Goal: Task Accomplishment & Management: Use online tool/utility

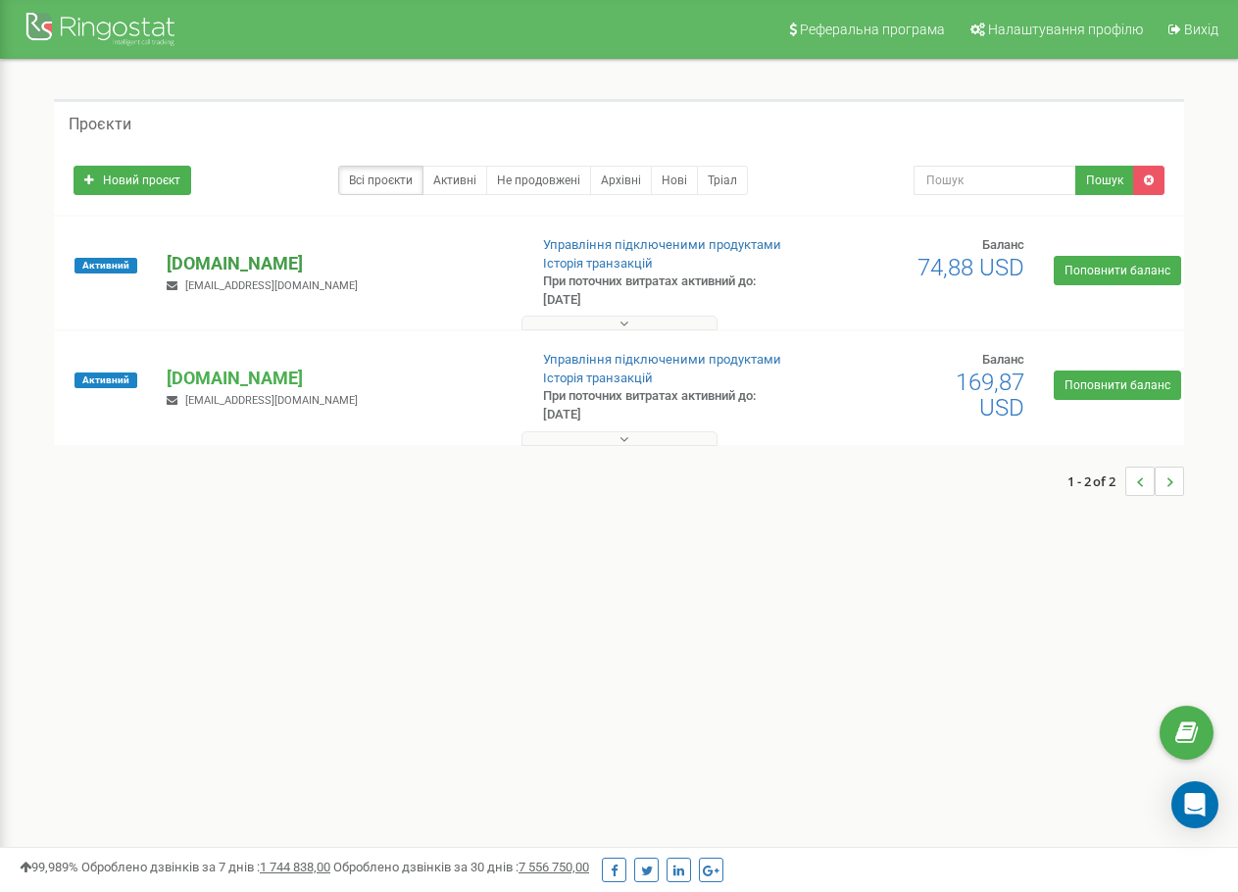
click at [251, 265] on p "[DOMAIN_NAME]" at bounding box center [339, 263] width 344 height 25
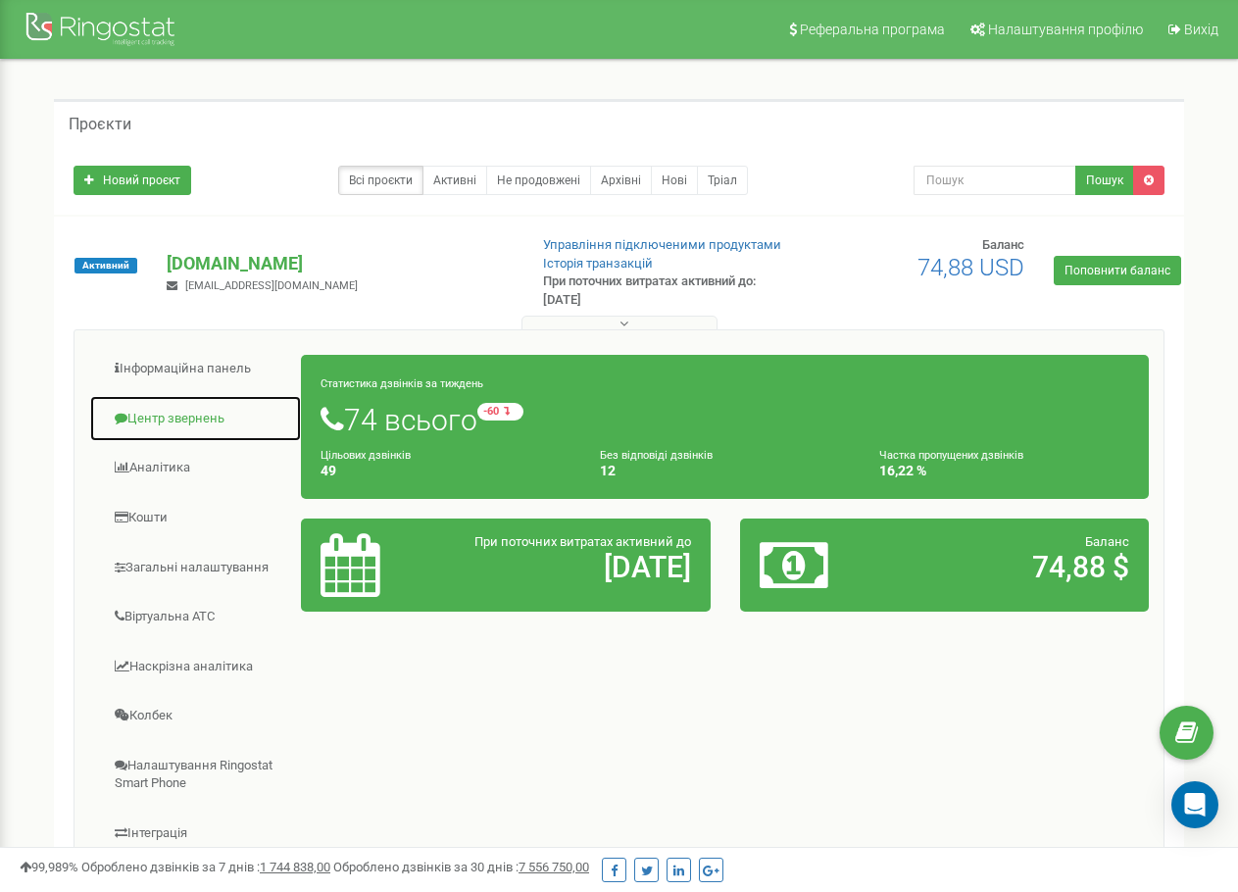
click at [198, 415] on link "Центр звернень" at bounding box center [195, 419] width 213 height 48
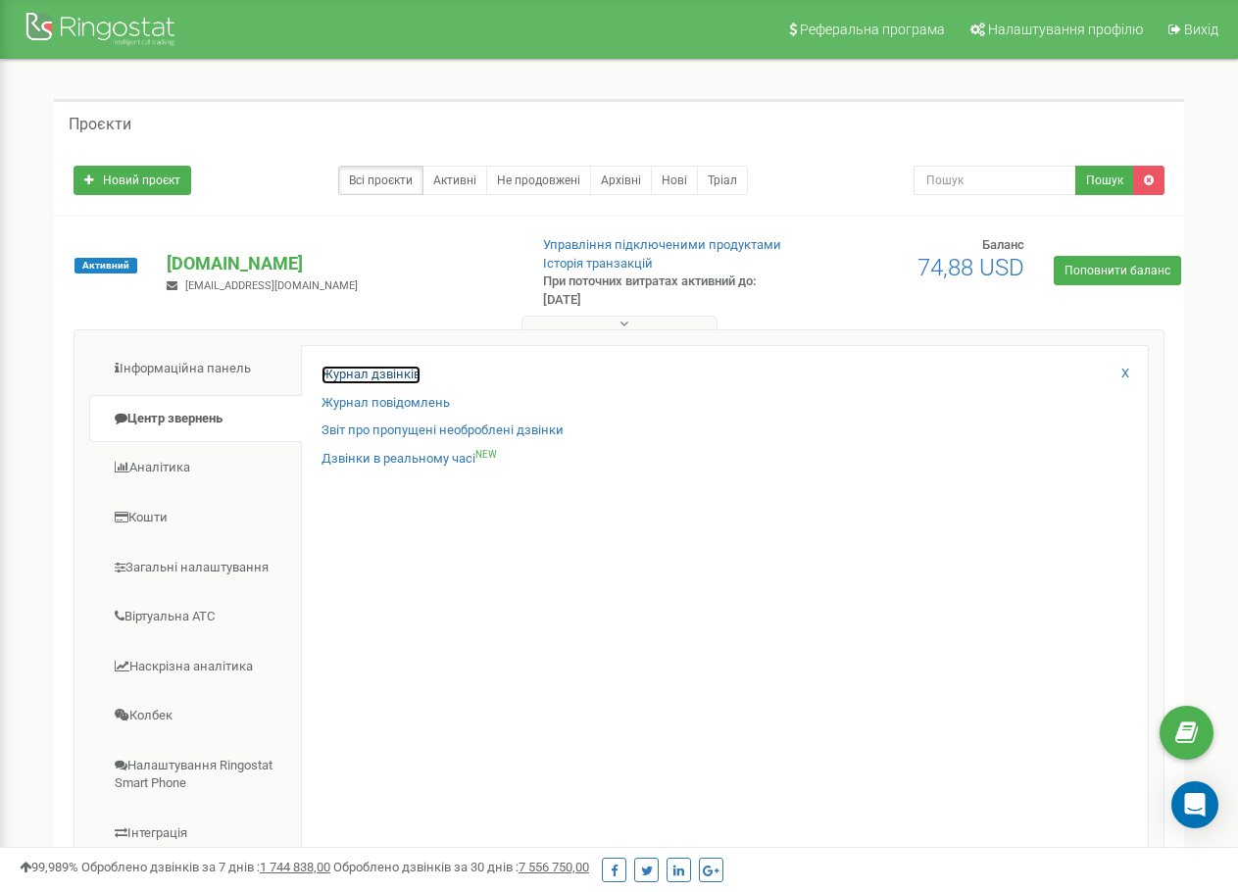
click at [361, 376] on link "Журнал дзвінків" at bounding box center [370, 375] width 99 height 19
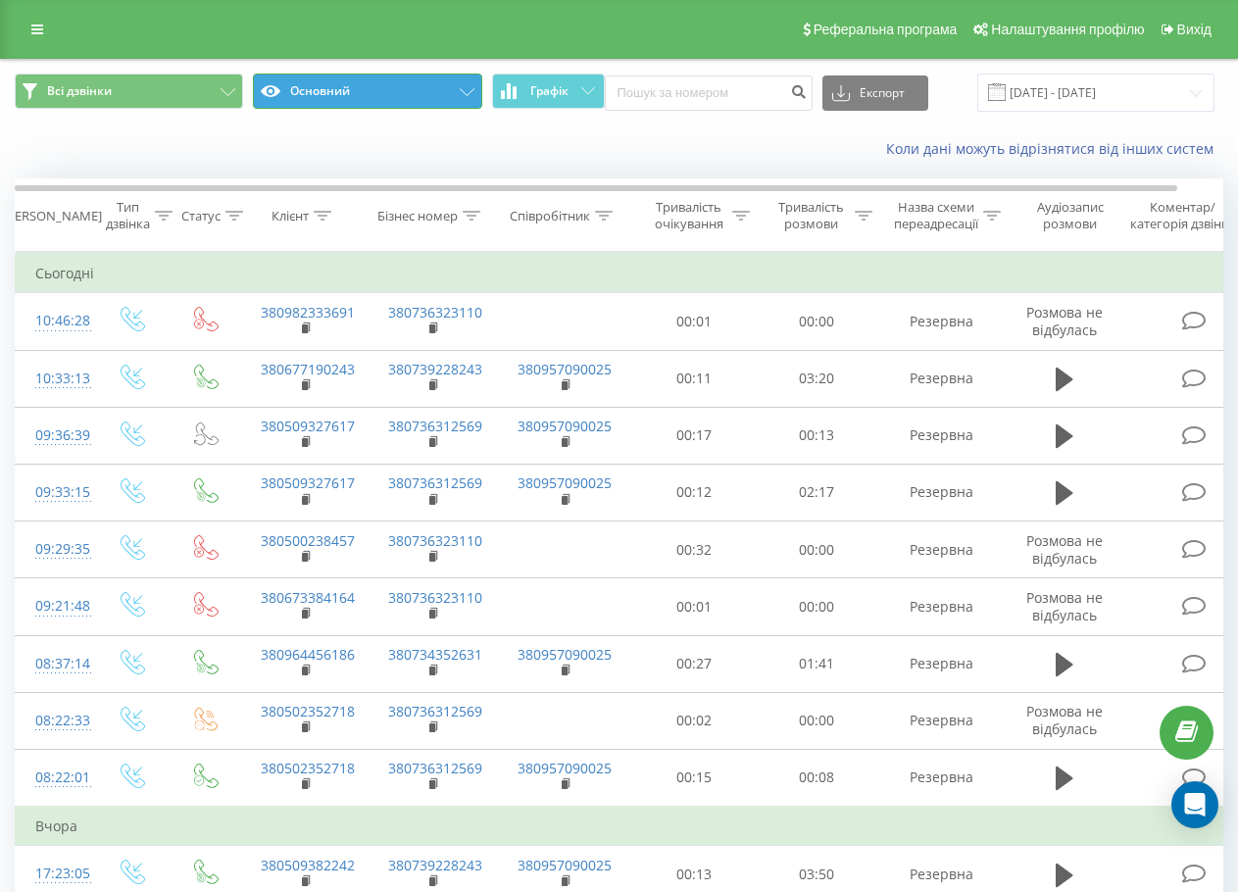
click at [361, 87] on button "Основний" at bounding box center [367, 91] width 228 height 35
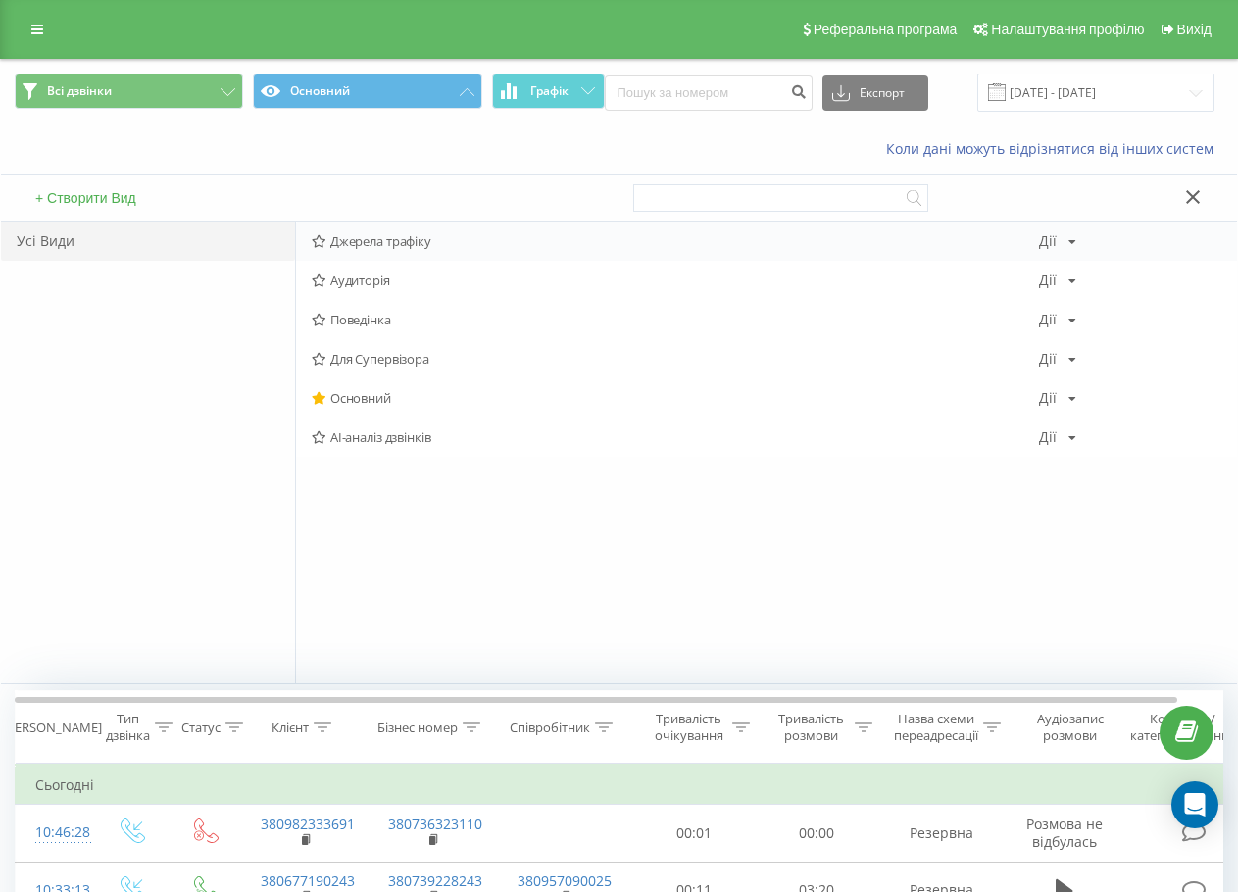
click at [376, 226] on div "Джерела трафіку [PERSON_NAME] Копіювати Видалити За замовчуванням Поділитися" at bounding box center [766, 240] width 941 height 39
click at [376, 238] on span "Джерела трафіку" at bounding box center [675, 241] width 727 height 14
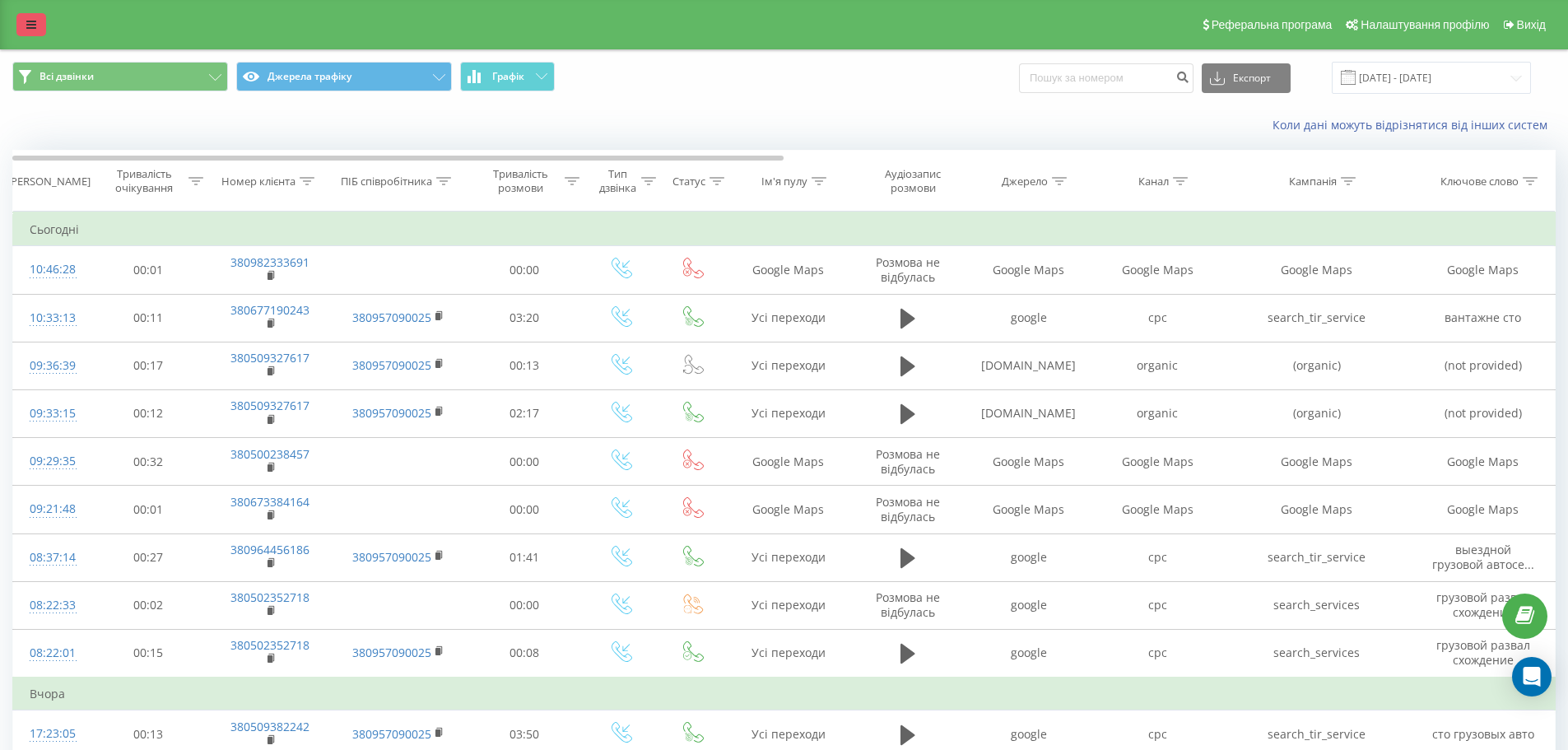
click at [44, 31] on link at bounding box center [31, 24] width 29 height 23
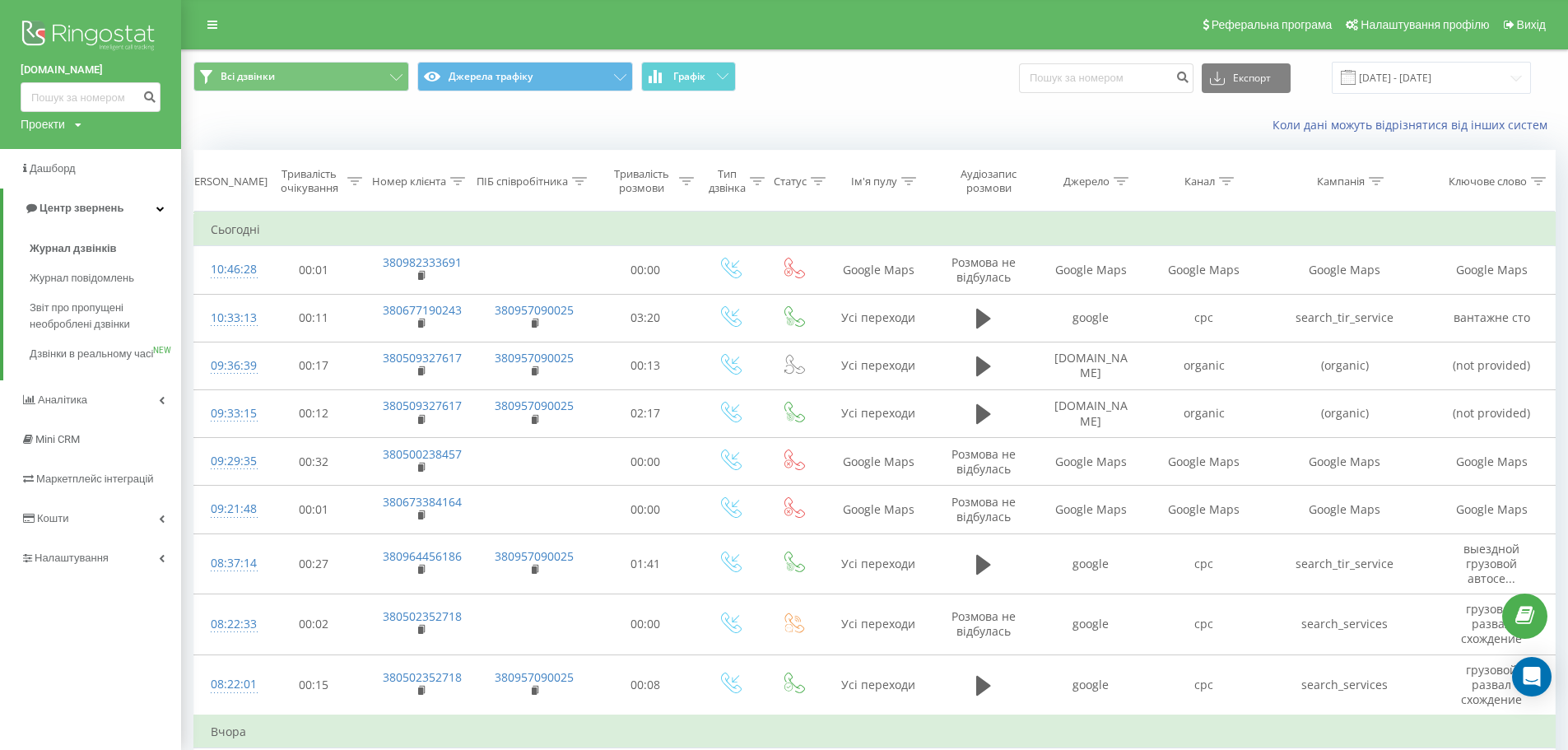
click at [62, 128] on div "Проекти" at bounding box center [43, 124] width 45 height 17
click at [62, 177] on link "[DOMAIN_NAME]" at bounding box center [74, 181] width 80 height 13
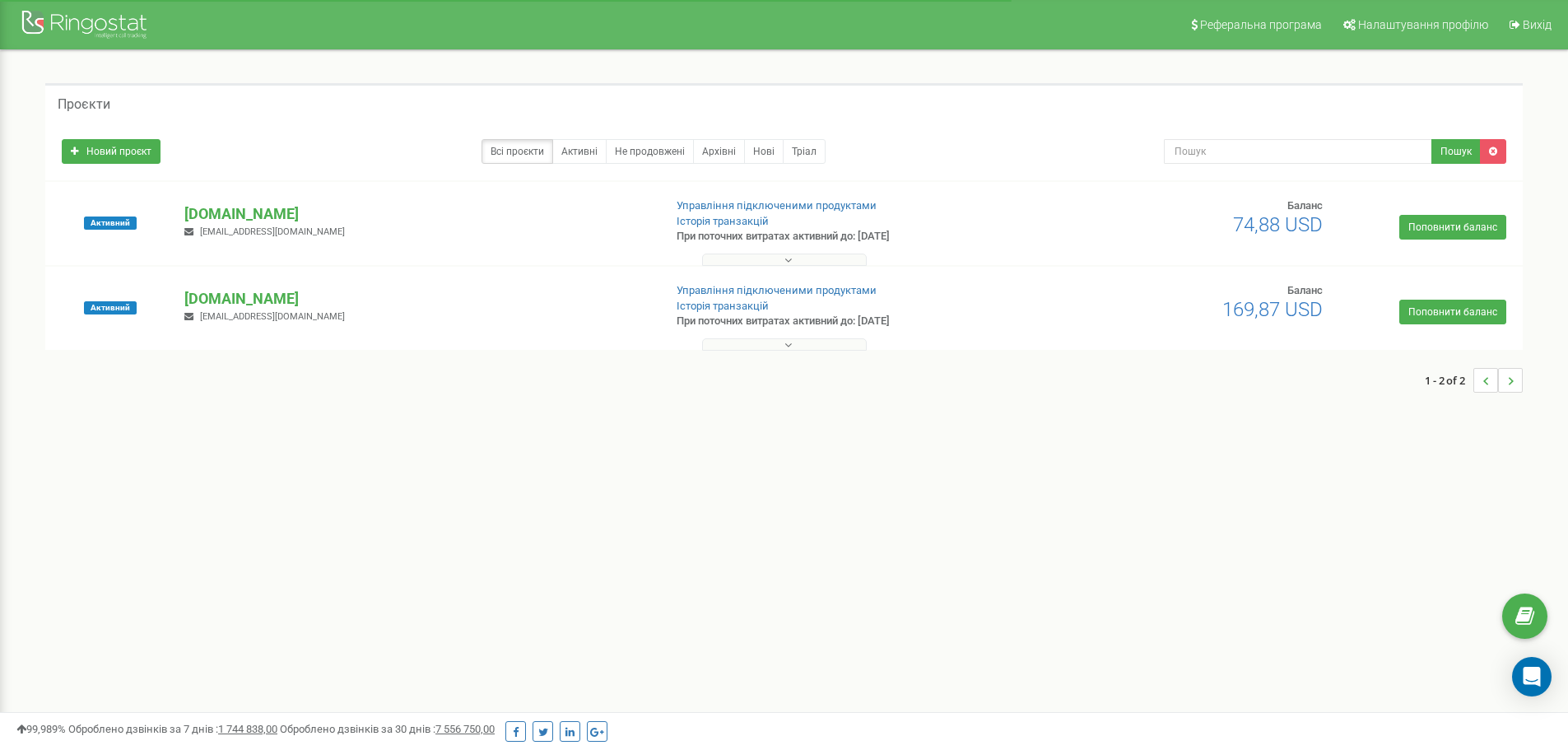
click at [210, 296] on p "[DOMAIN_NAME]" at bounding box center [417, 298] width 465 height 21
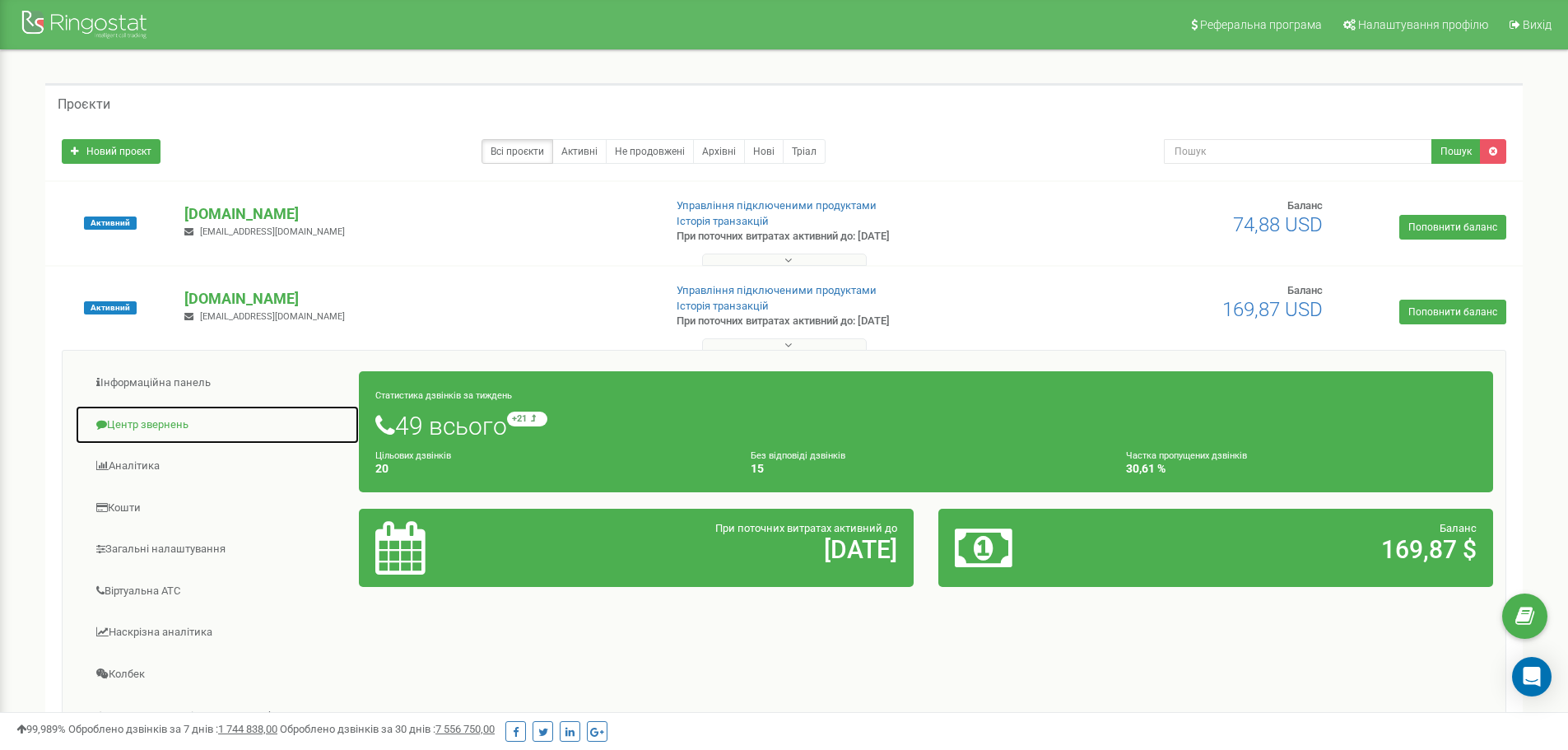
click at [150, 423] on link "Центр звернень" at bounding box center [217, 425] width 285 height 40
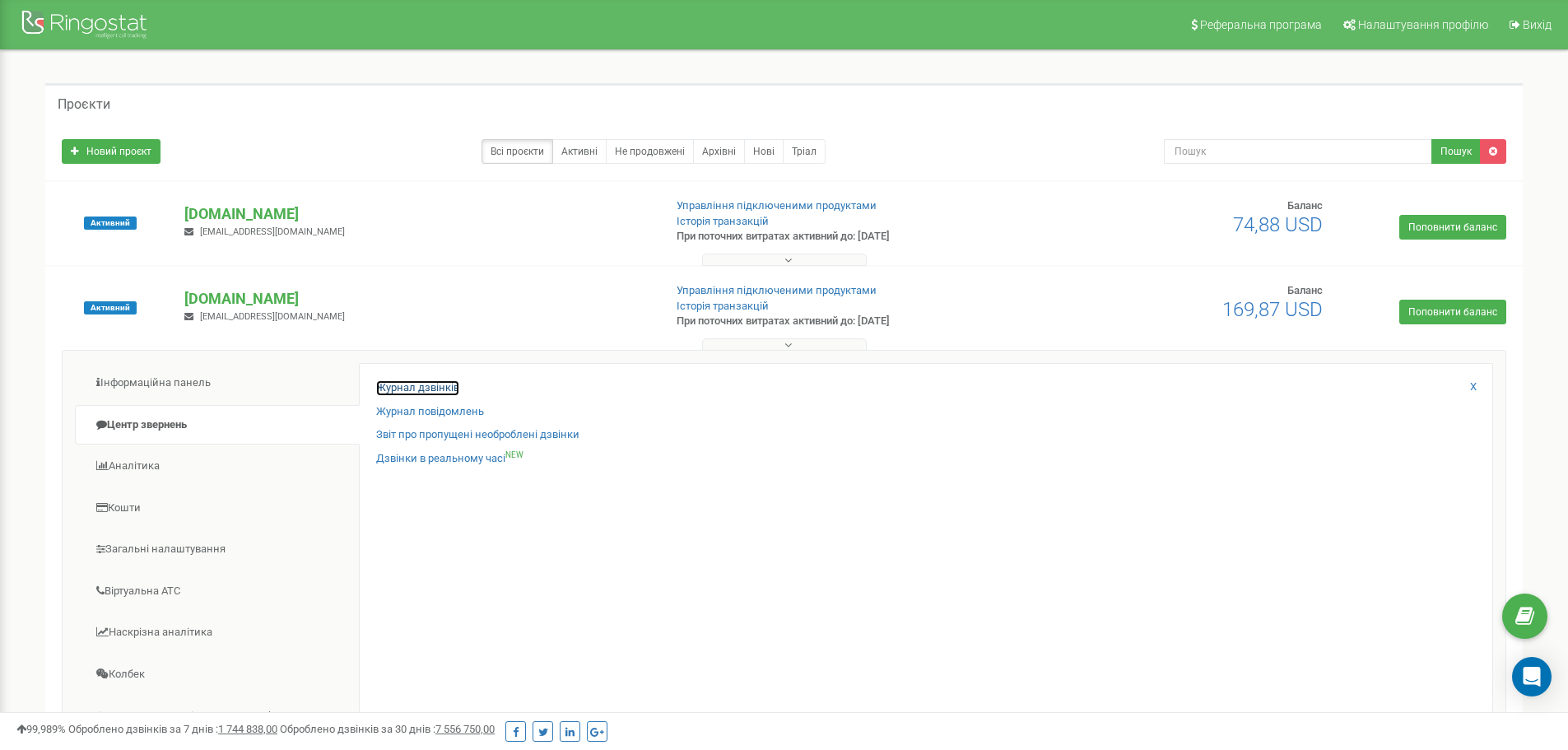
click at [409, 384] on link "Журнал дзвінків" at bounding box center [417, 388] width 83 height 16
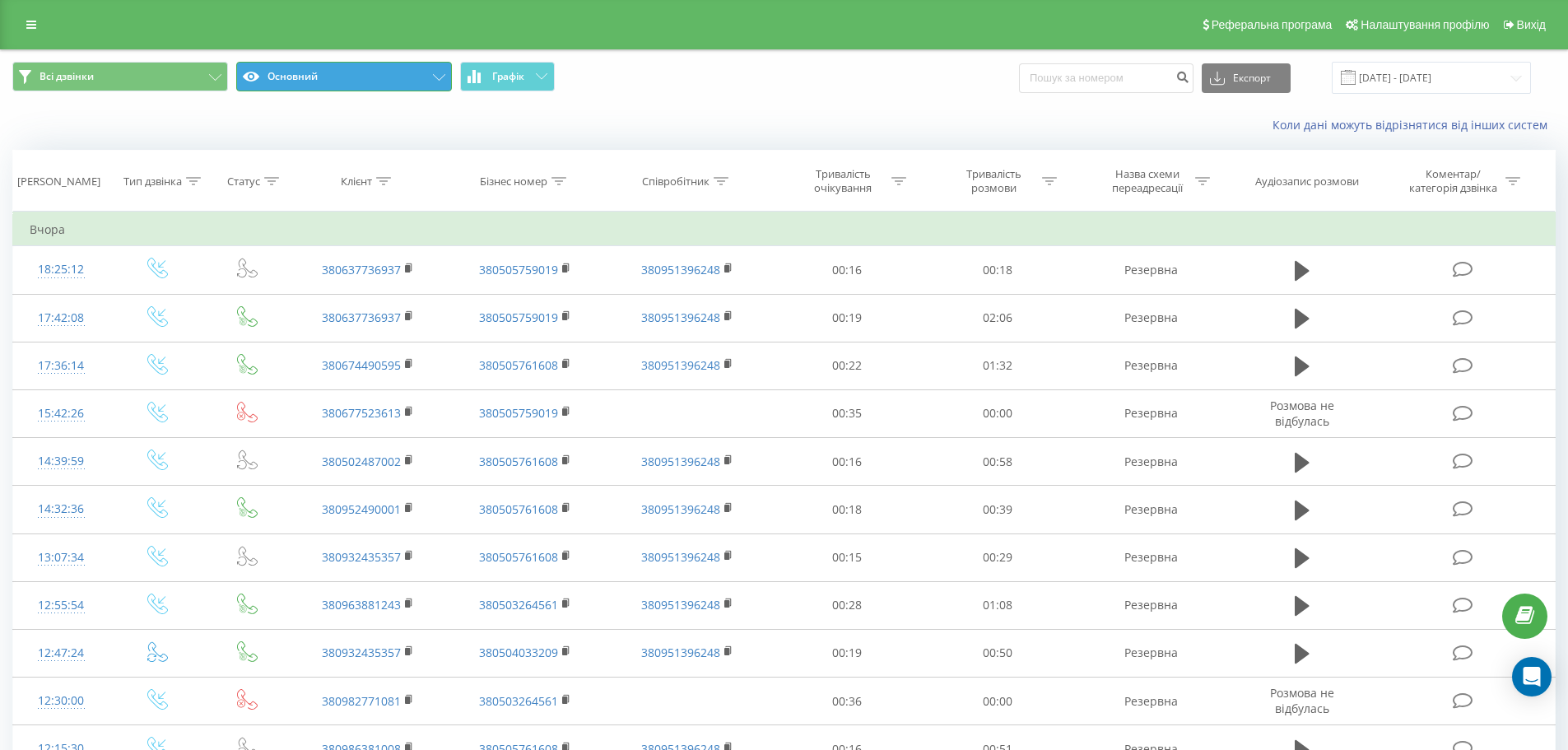
click at [353, 83] on button "Основний" at bounding box center [343, 76] width 216 height 29
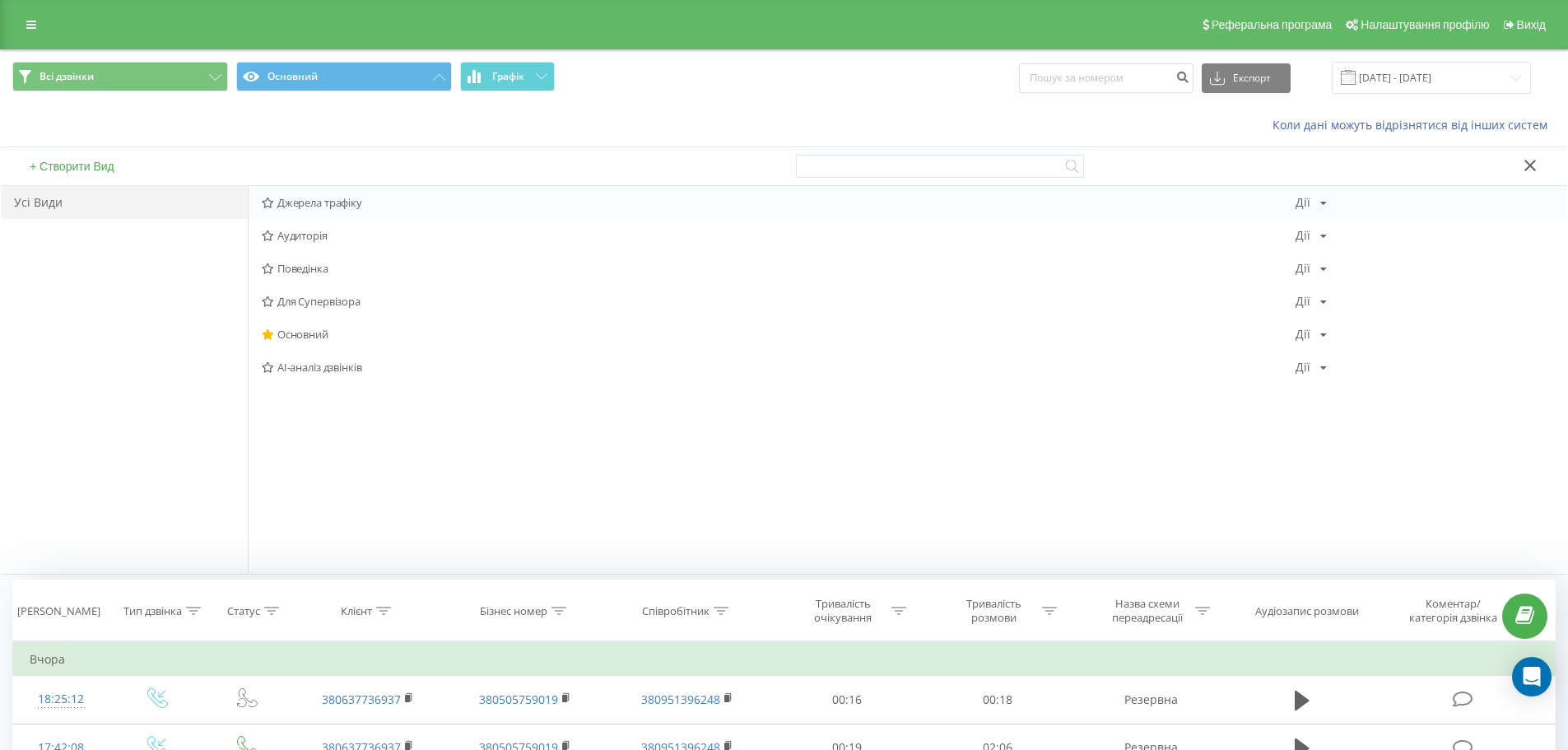
click at [323, 203] on span "Джерела трафіку" at bounding box center [779, 202] width 1034 height 12
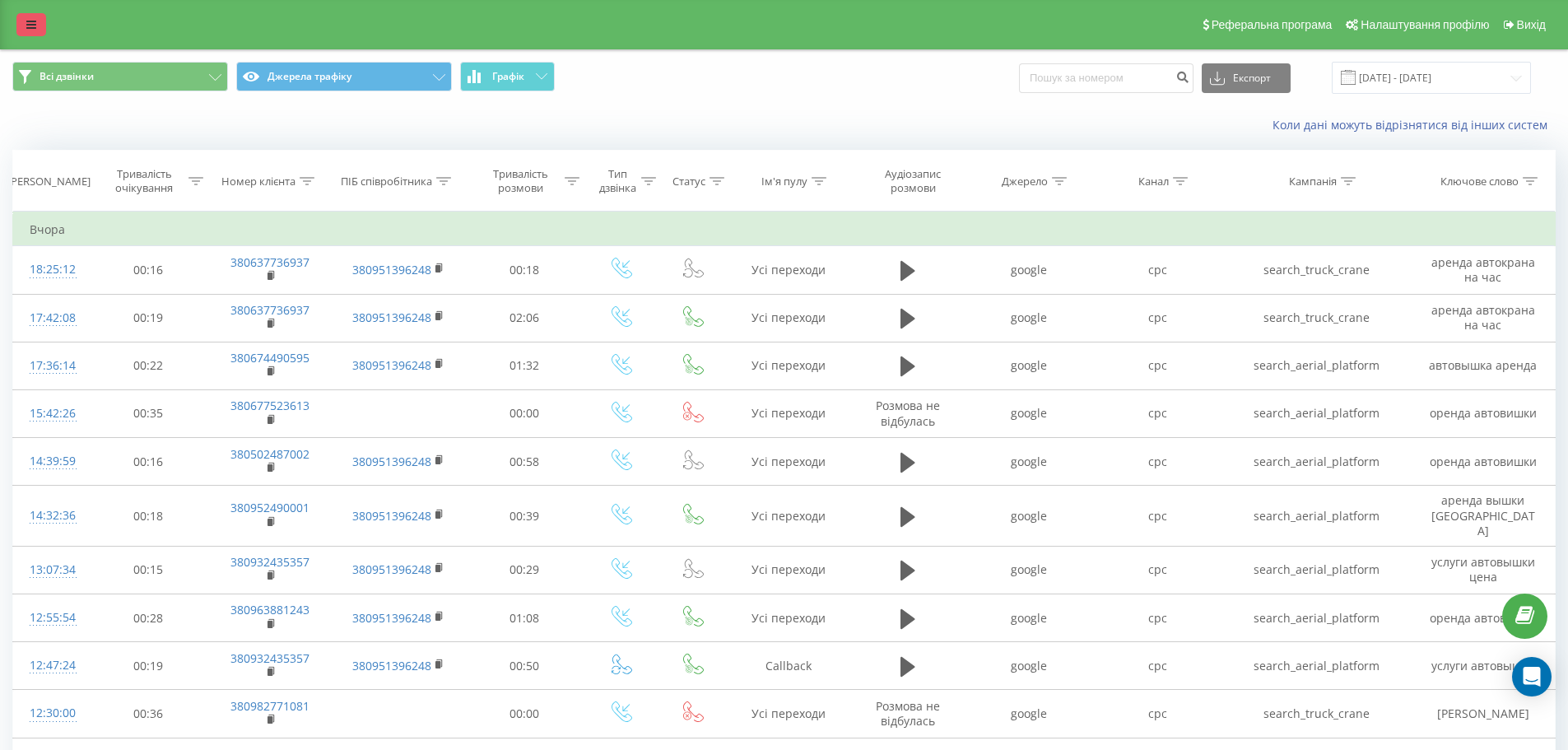
click at [23, 26] on link at bounding box center [31, 24] width 29 height 23
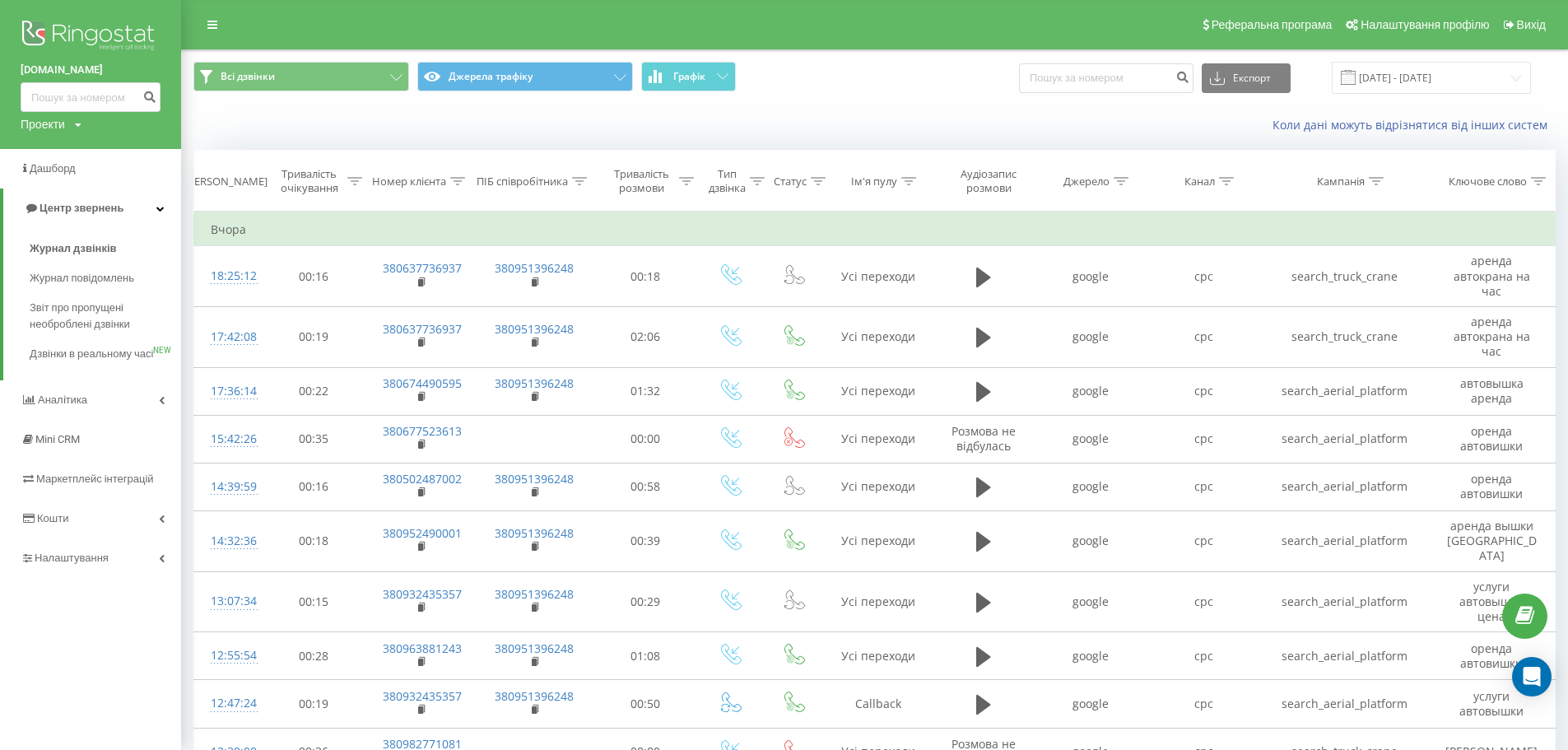
click at [63, 121] on div "Проекти" at bounding box center [43, 124] width 45 height 17
click at [65, 148] on link "[DOMAIN_NAME]" at bounding box center [74, 149] width 80 height 13
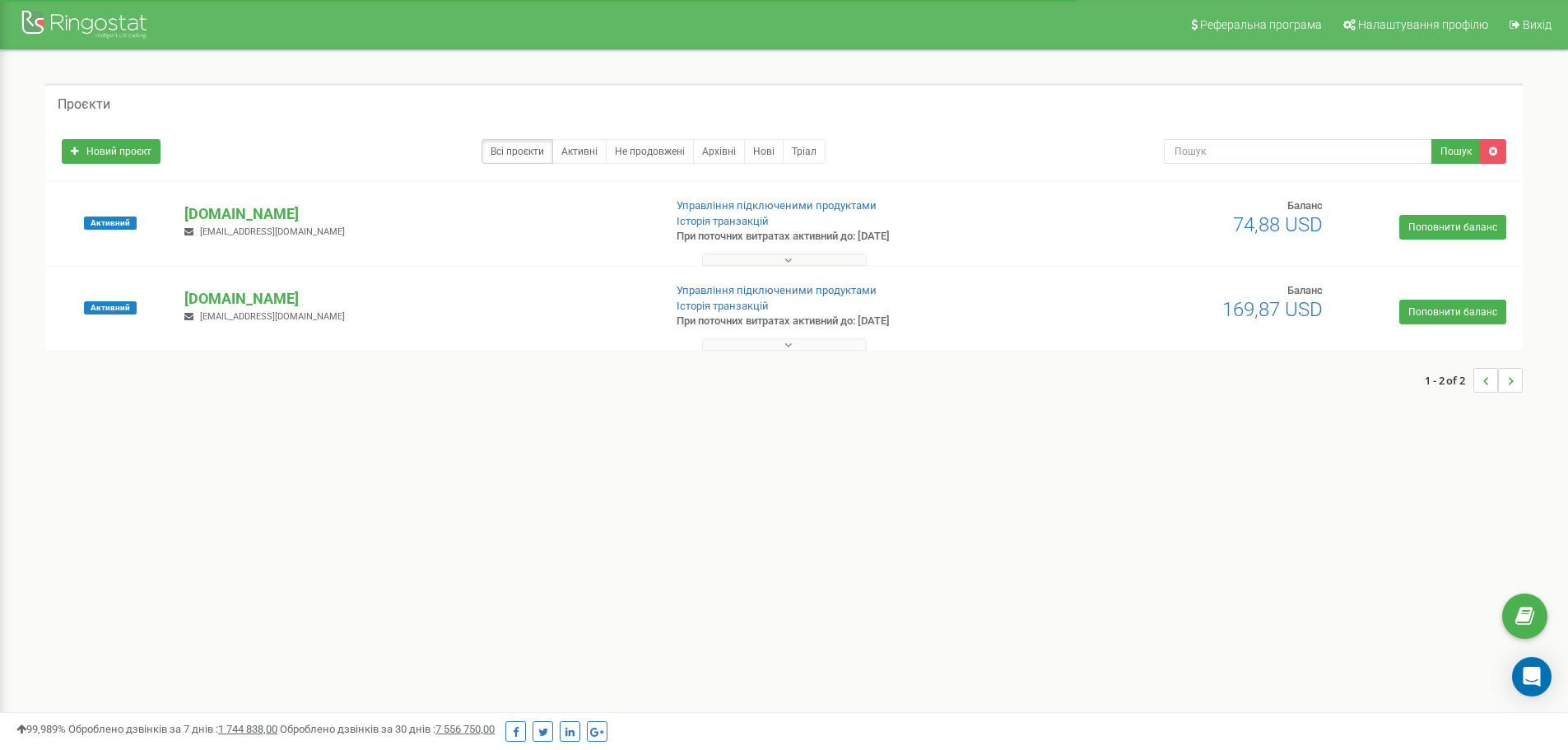
click at [246, 218] on p "[DOMAIN_NAME]" at bounding box center [417, 213] width 465 height 21
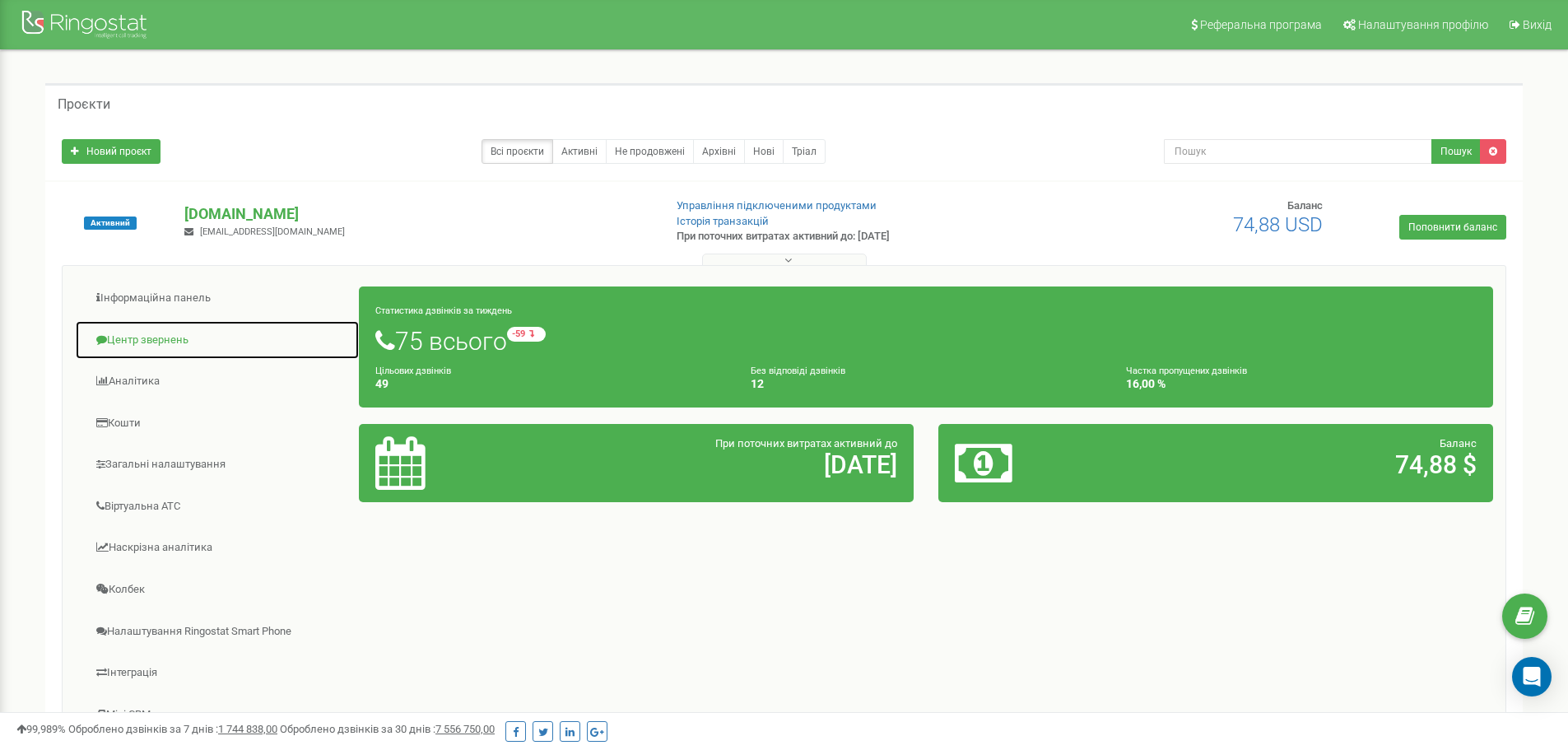
click at [135, 341] on link "Центр звернень" at bounding box center [217, 340] width 285 height 40
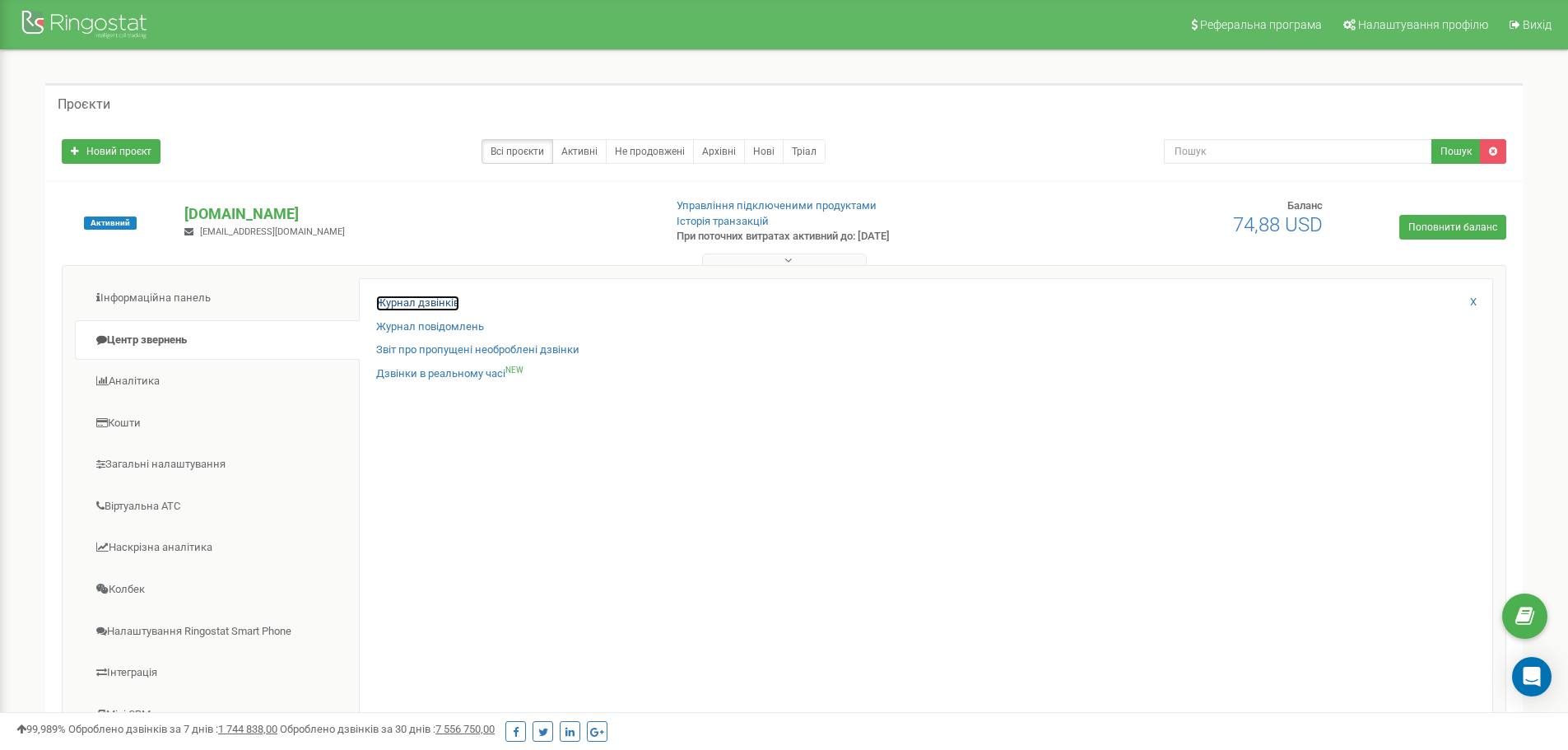
click at [391, 297] on link "Журнал дзвінків" at bounding box center [417, 303] width 83 height 16
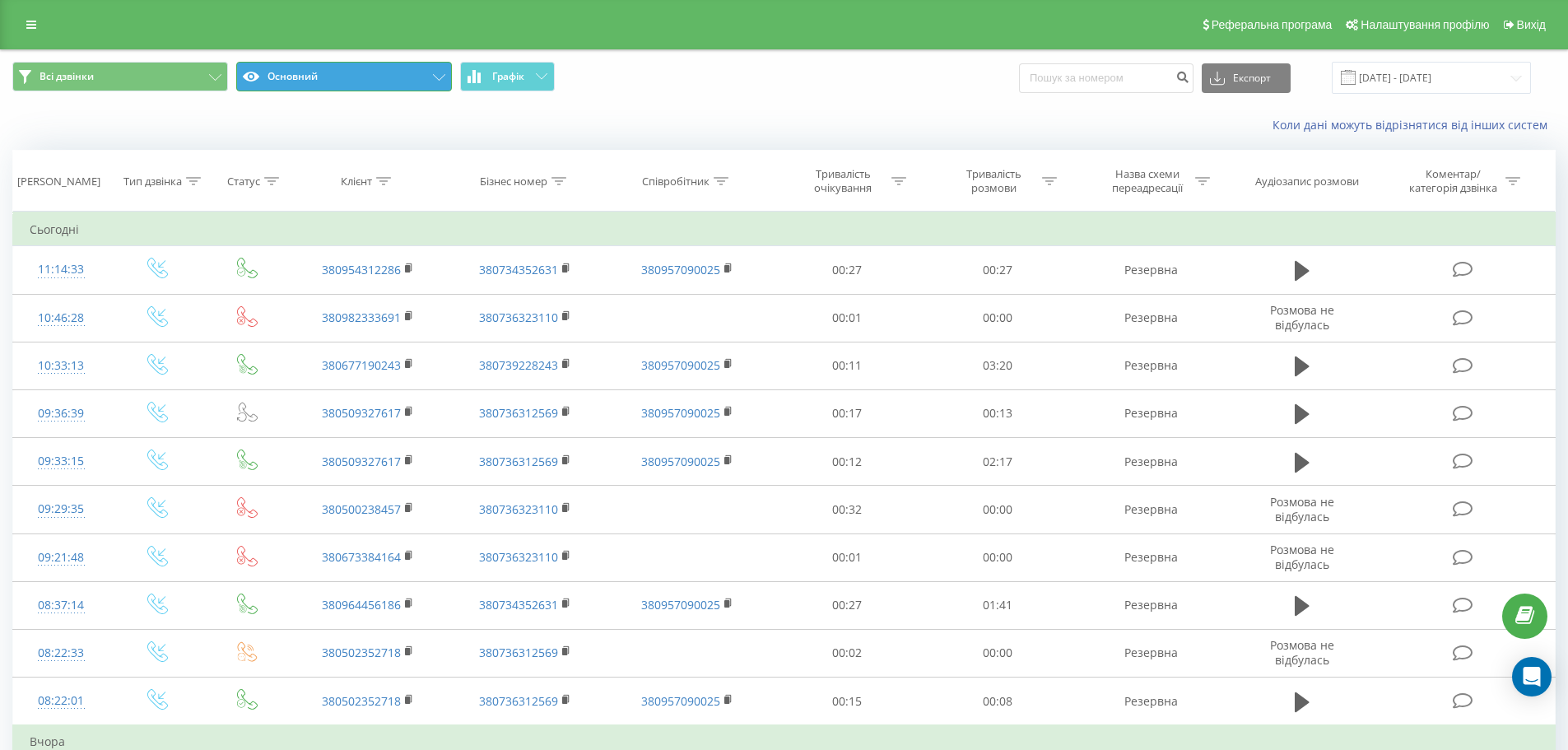
click at [370, 79] on button "Основний" at bounding box center [343, 76] width 216 height 29
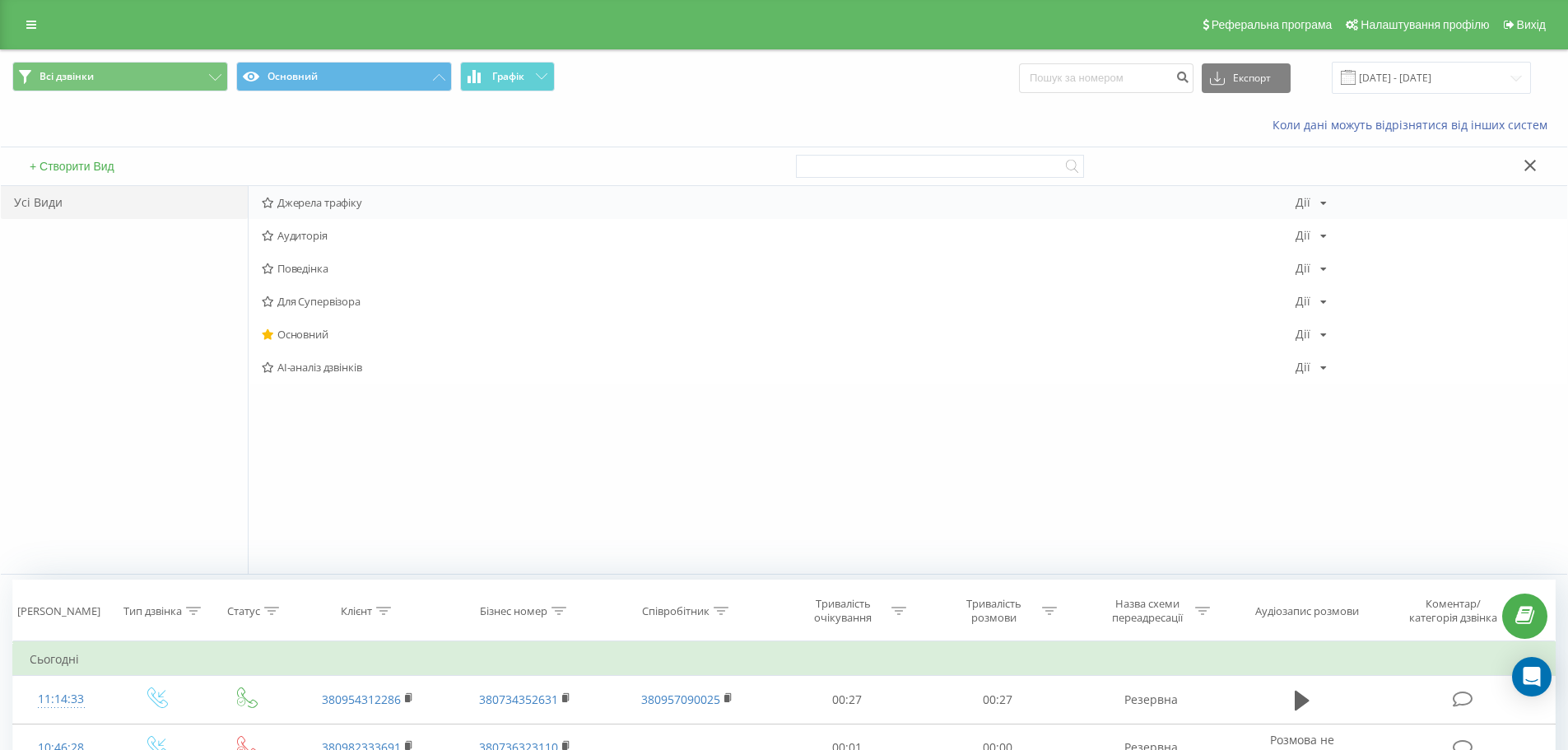
click at [321, 207] on span "Джерела трафіку" at bounding box center [779, 202] width 1034 height 12
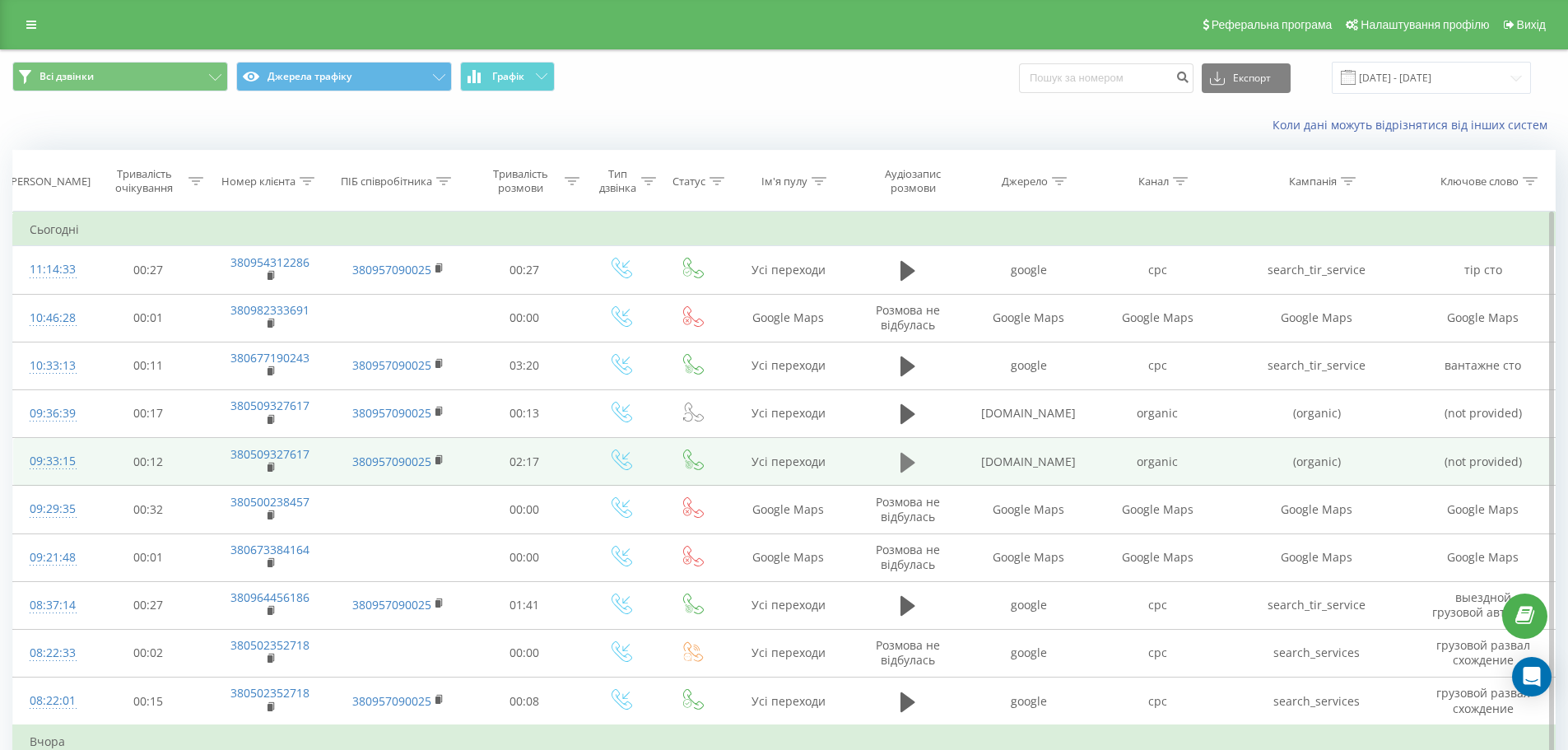
click at [911, 457] on icon at bounding box center [908, 462] width 15 height 23
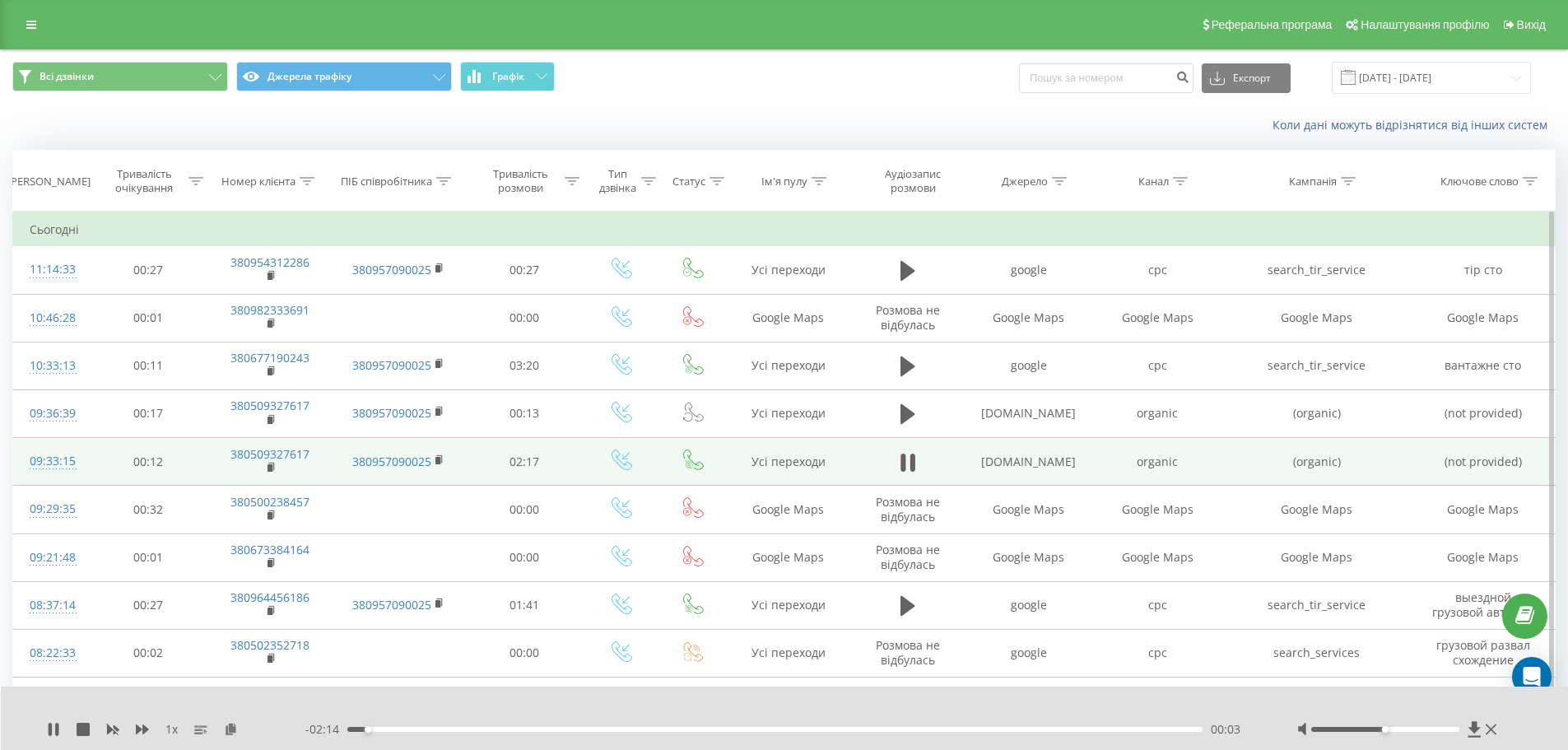
drag, startPoint x: 1386, startPoint y: 721, endPoint x: 1387, endPoint y: 729, distance: 8.1
click at [1387, 729] on div at bounding box center [1398, 729] width 204 height 17
drag, startPoint x: 1387, startPoint y: 729, endPoint x: 1455, endPoint y: 729, distance: 68.0
click at [1455, 729] on div at bounding box center [1385, 729] width 148 height 5
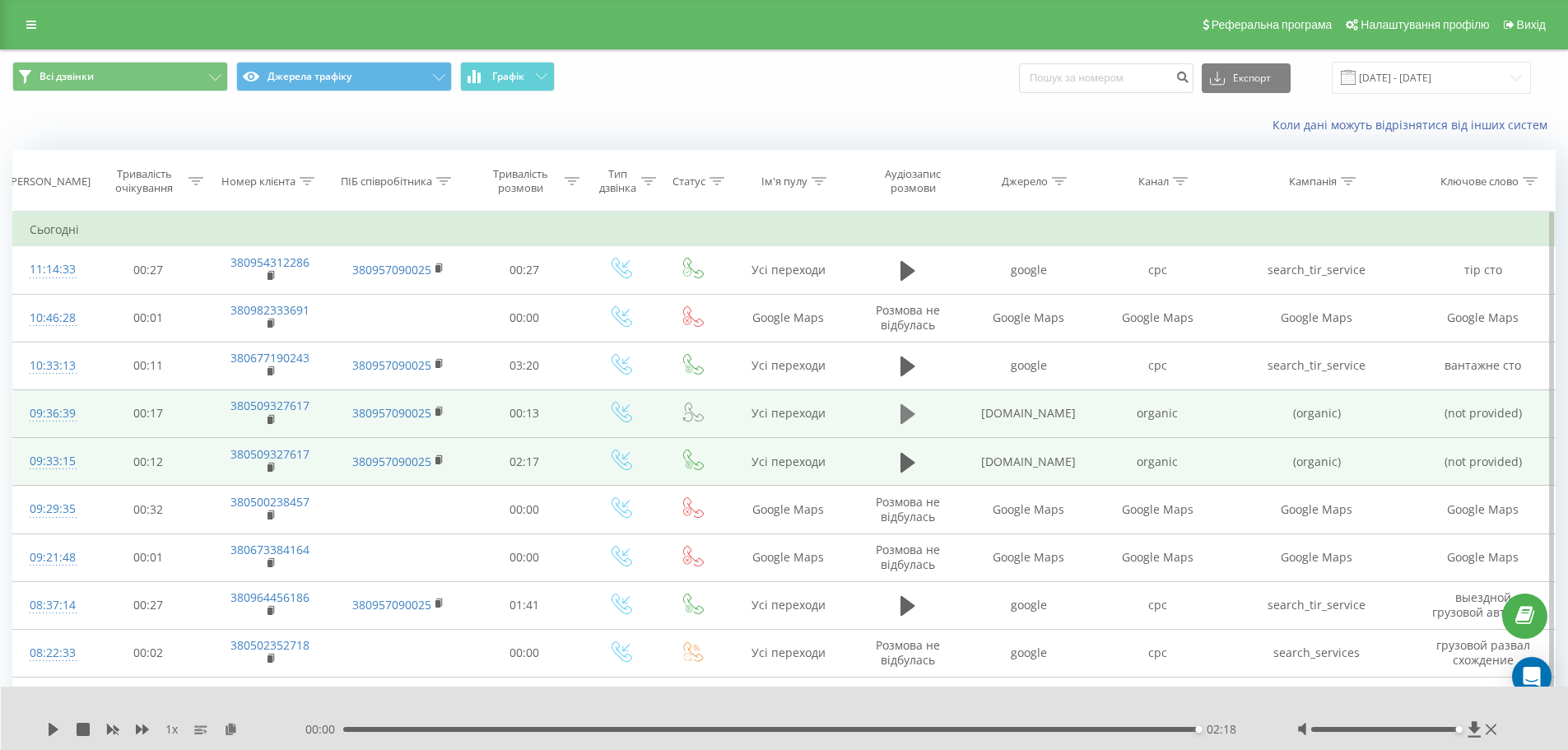
click at [905, 410] on icon at bounding box center [908, 414] width 15 height 20
click at [1491, 726] on icon at bounding box center [1491, 729] width 11 height 13
